Goal: Task Accomplishment & Management: Manage account settings

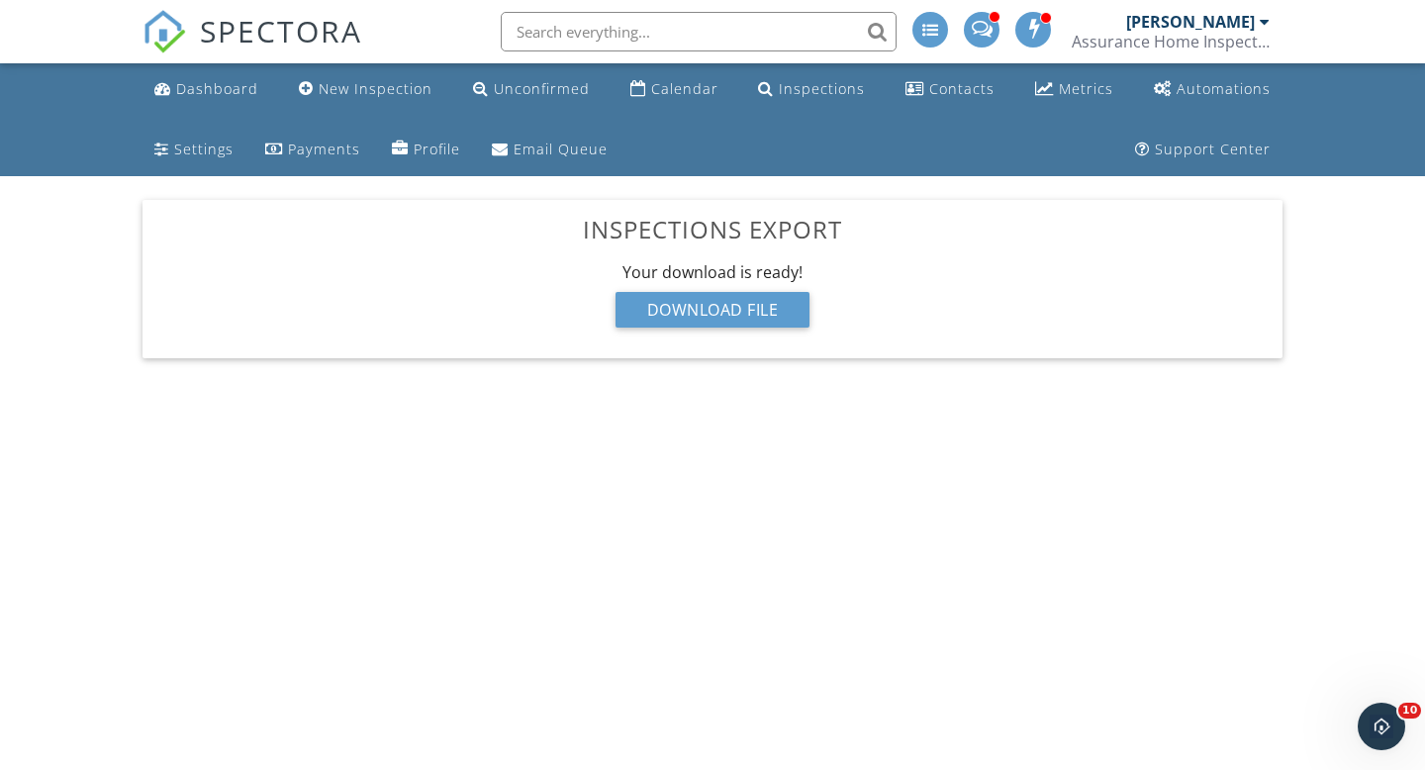
click at [666, 31] on input "text" at bounding box center [699, 32] width 396 height 40
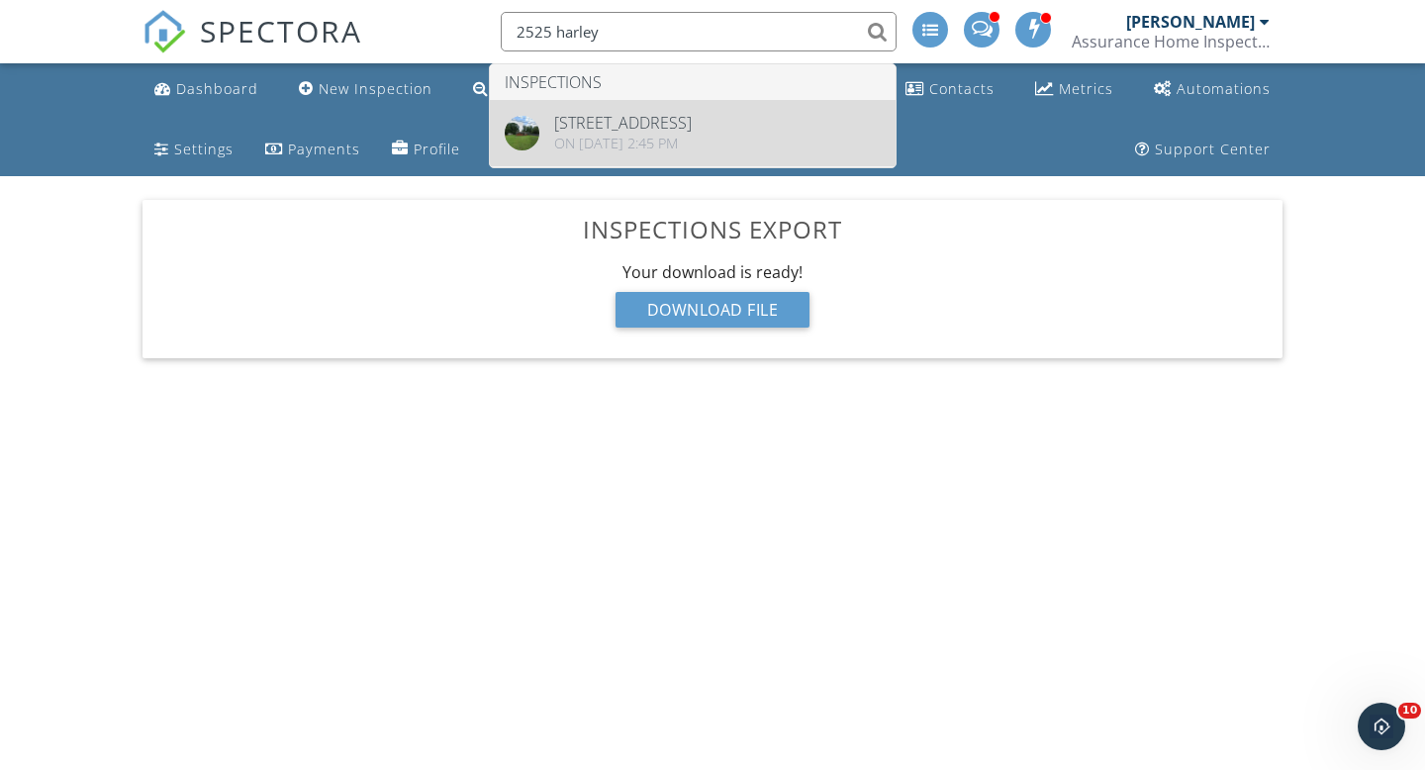
type input "2525 harley"
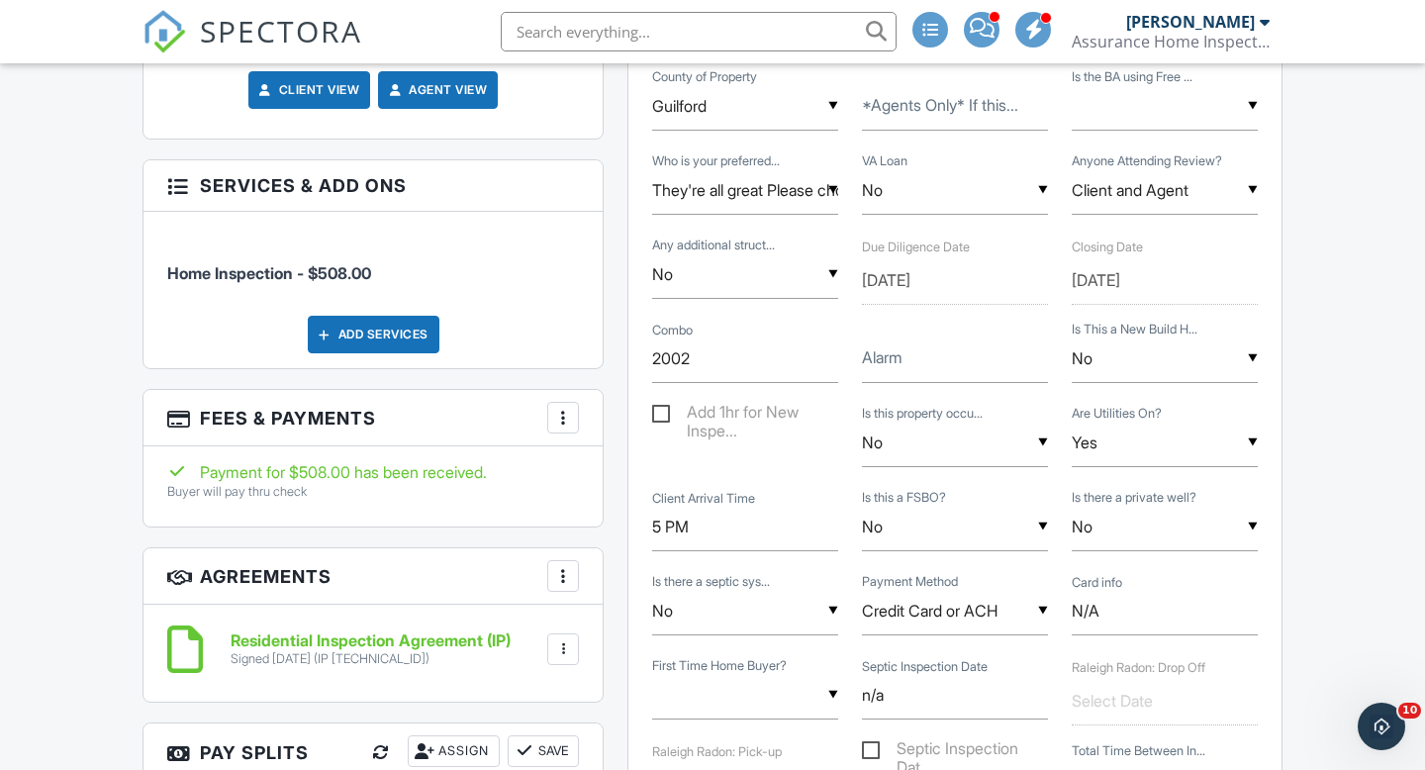
scroll to position [1343, 0]
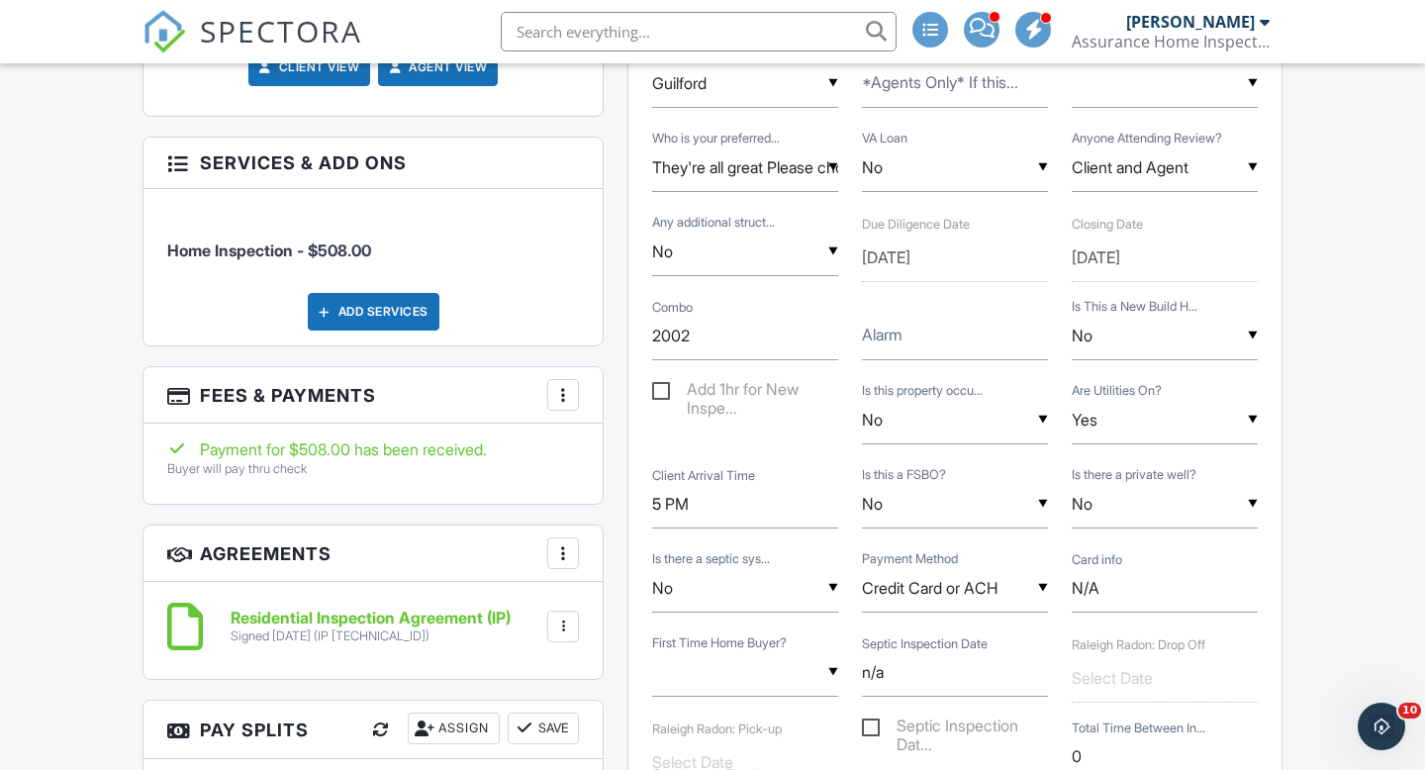
click at [568, 385] on div at bounding box center [563, 395] width 20 height 20
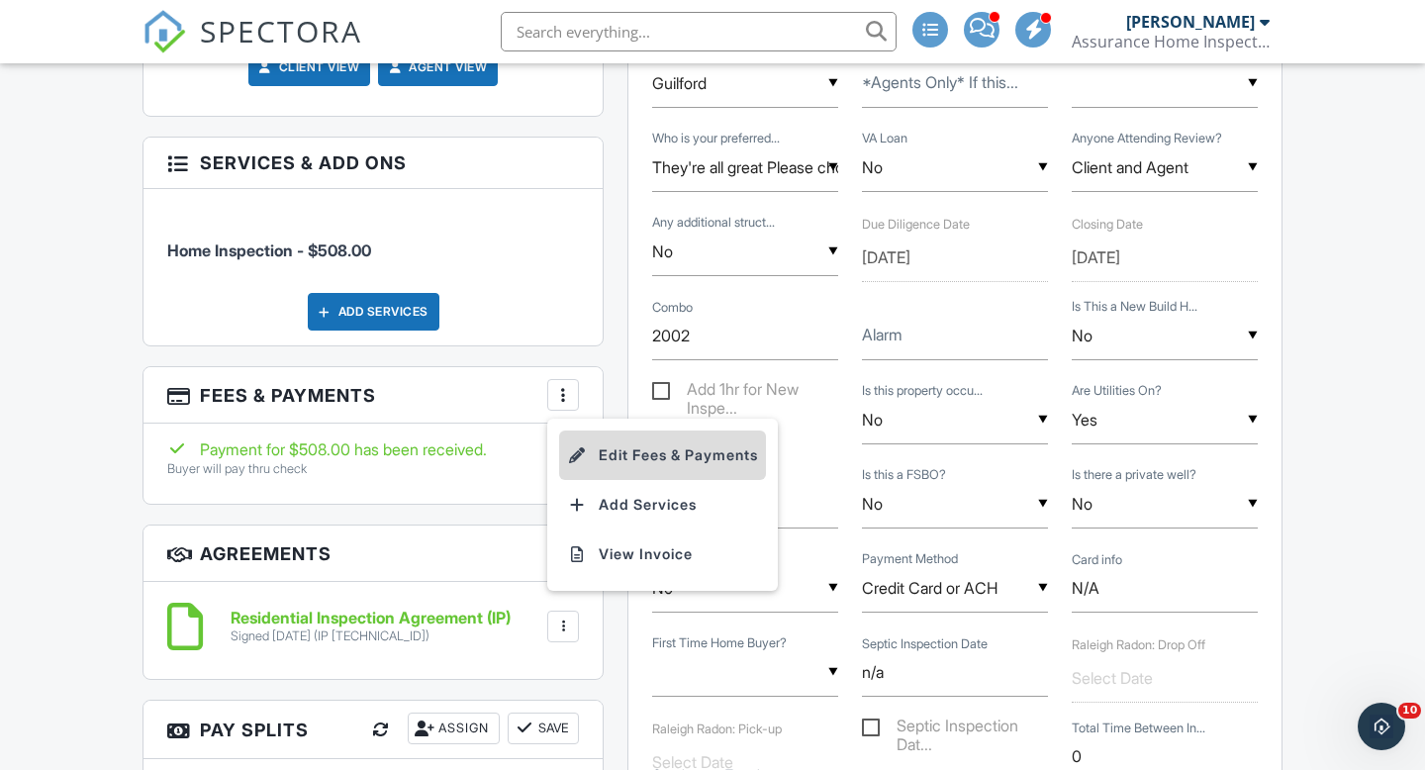
click at [638, 430] on li "Edit Fees & Payments" at bounding box center [662, 454] width 207 height 49
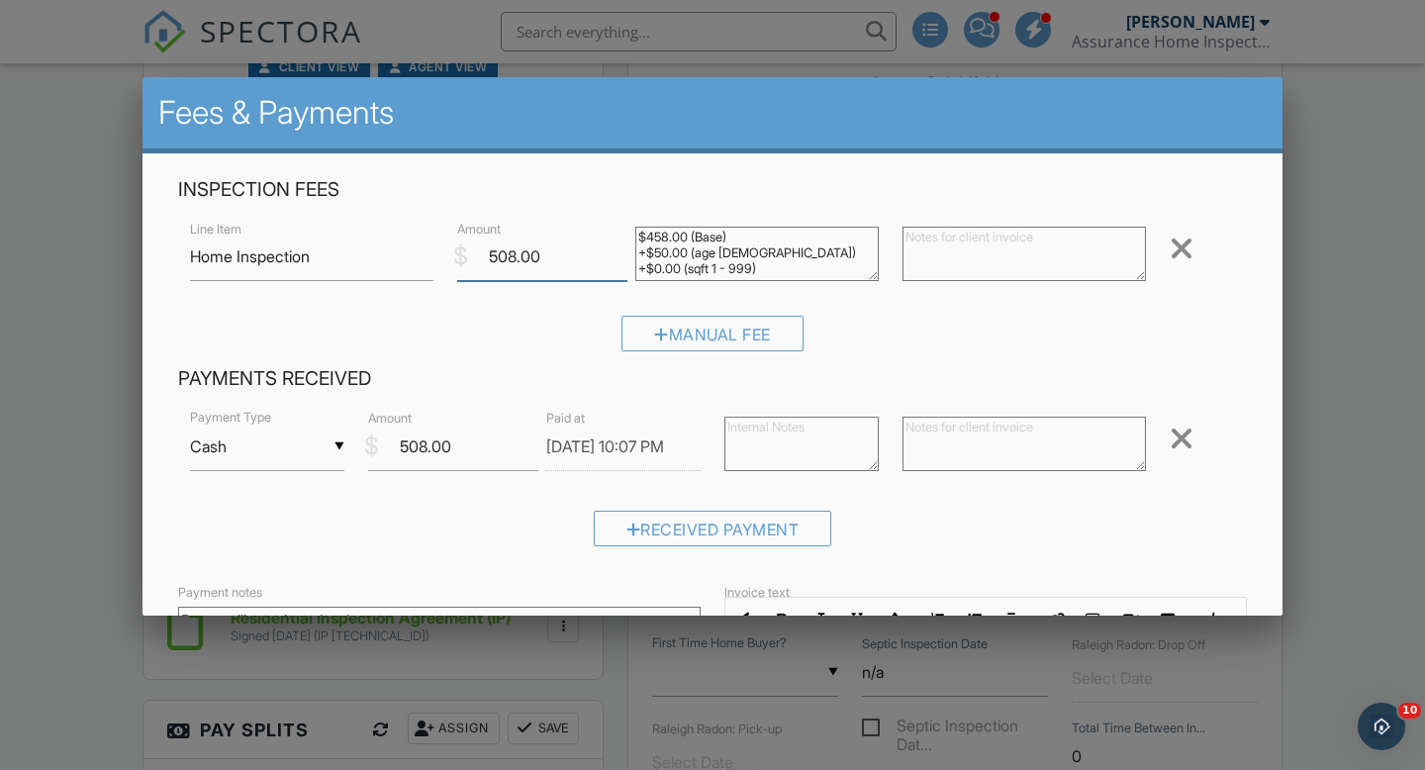
click at [515, 251] on input "508.00" at bounding box center [542, 256] width 170 height 48
type input "500.00"
click at [427, 443] on input "508.00" at bounding box center [453, 446] width 170 height 48
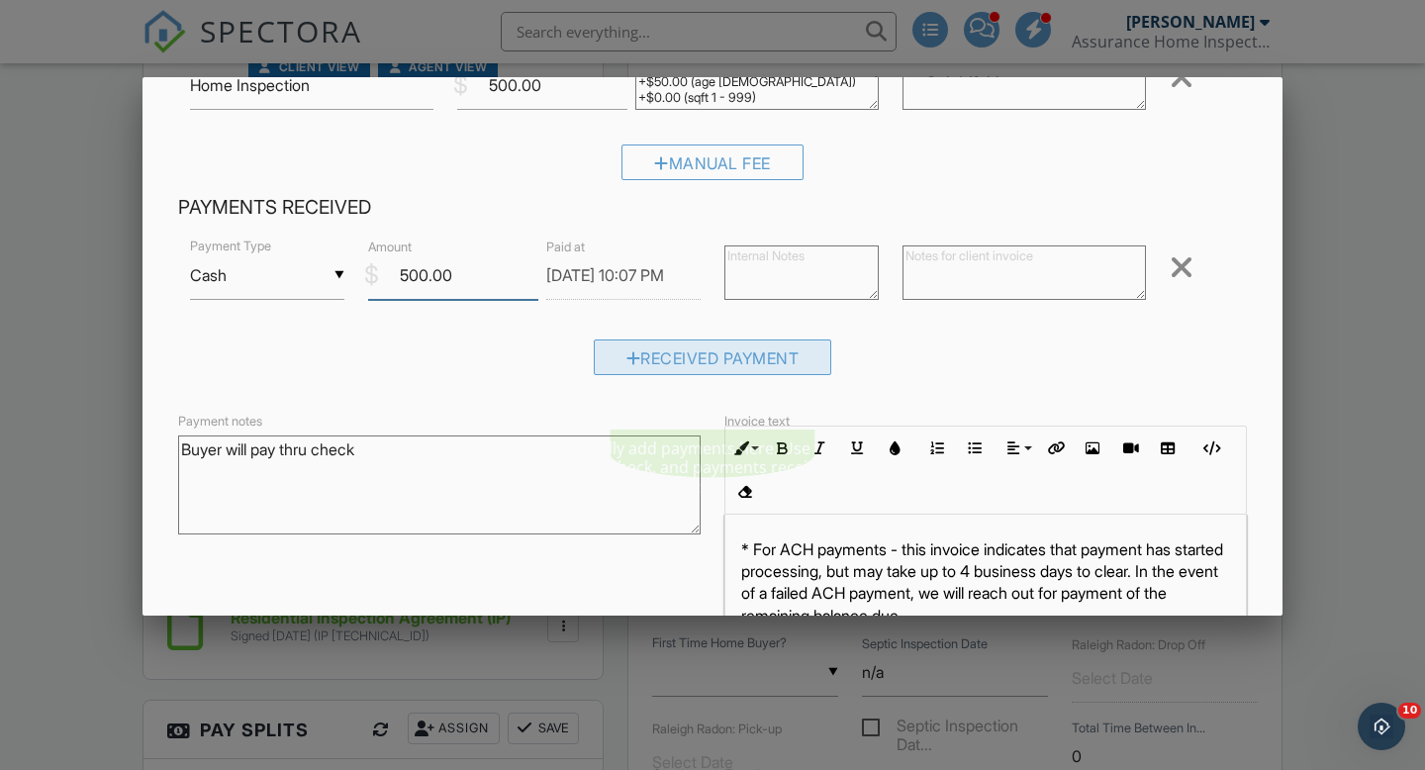
scroll to position [312, 0]
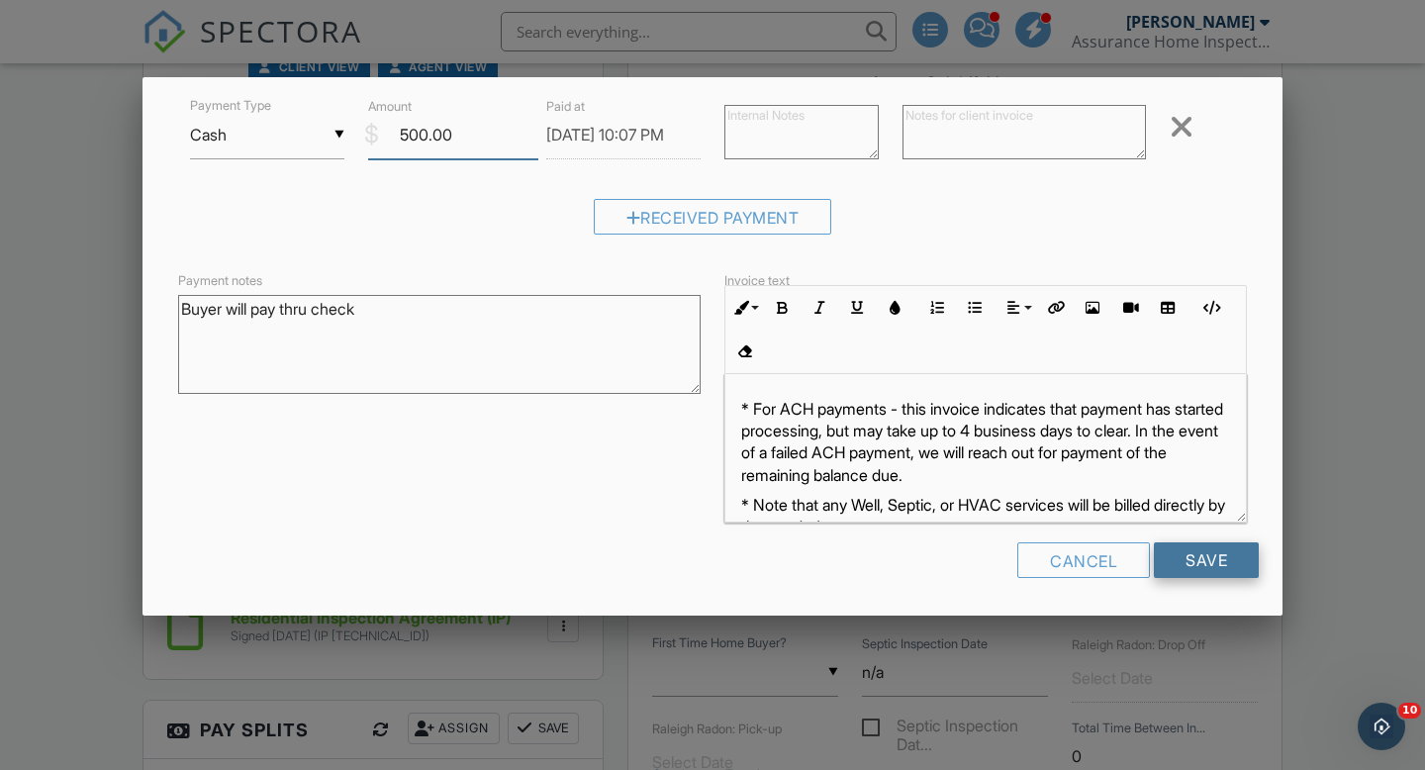
type input "500.00"
click at [1220, 562] on input "Save" at bounding box center [1206, 560] width 105 height 36
